Goal: Find specific page/section: Find specific page/section

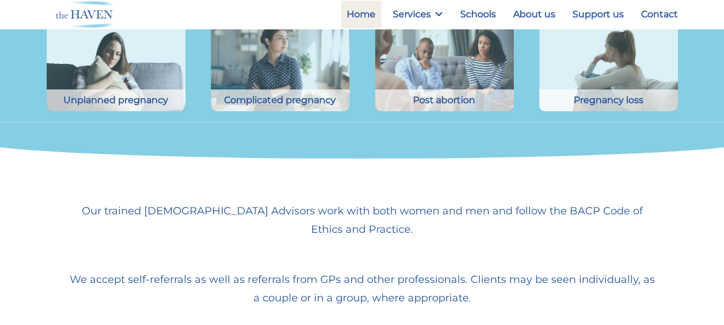
scroll to position [413, 0]
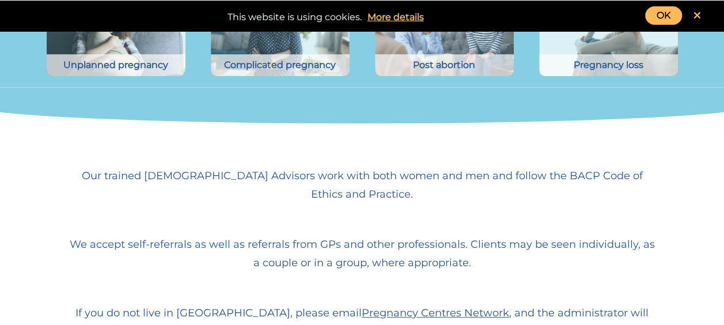
click at [671, 7] on link "OK" at bounding box center [663, 15] width 37 height 18
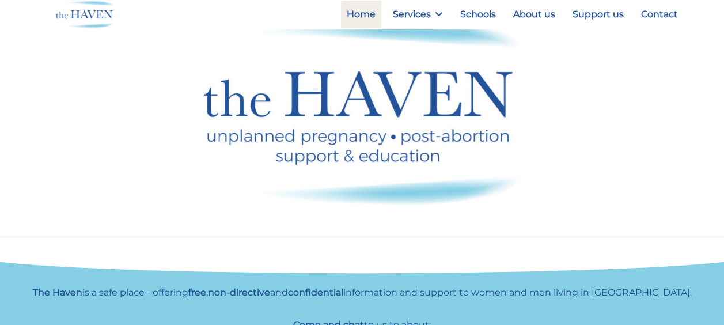
scroll to position [0, 0]
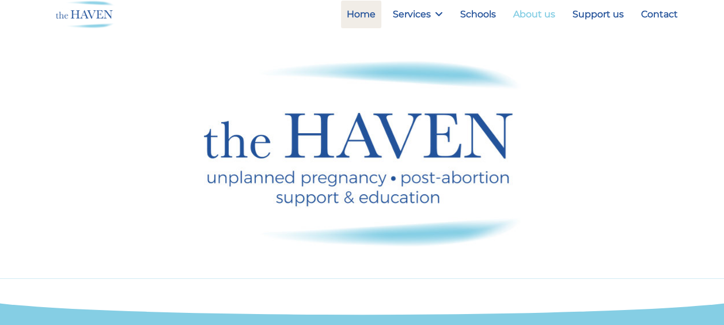
click at [537, 17] on link "About us" at bounding box center [534, 15] width 54 height 28
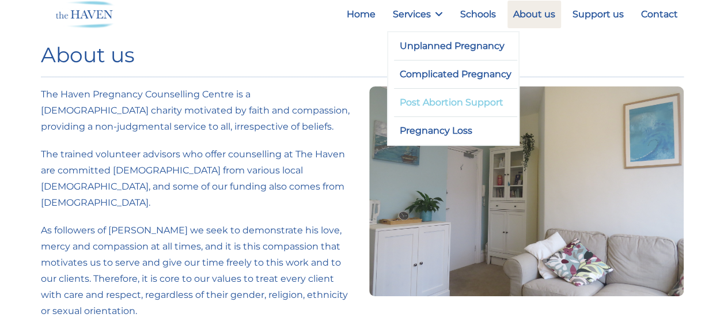
click at [422, 111] on link "Post Abortion Support" at bounding box center [456, 103] width 124 height 28
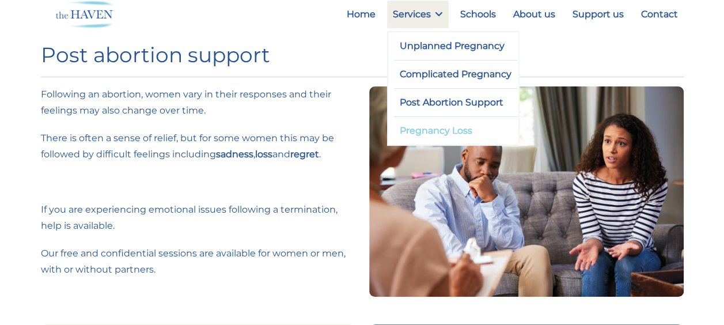
click at [431, 123] on link "Pregnancy Loss" at bounding box center [456, 131] width 124 height 28
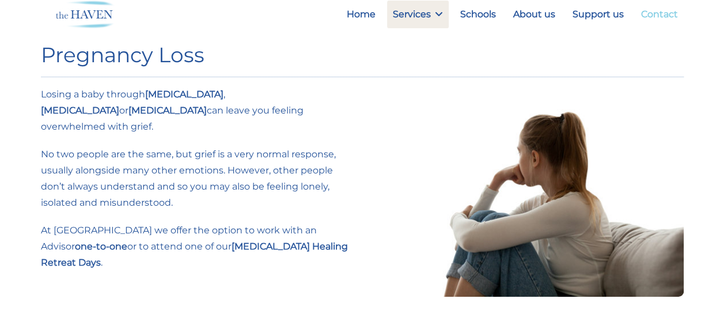
click at [669, 10] on link "Contact" at bounding box center [659, 15] width 48 height 28
